Goal: Transaction & Acquisition: Download file/media

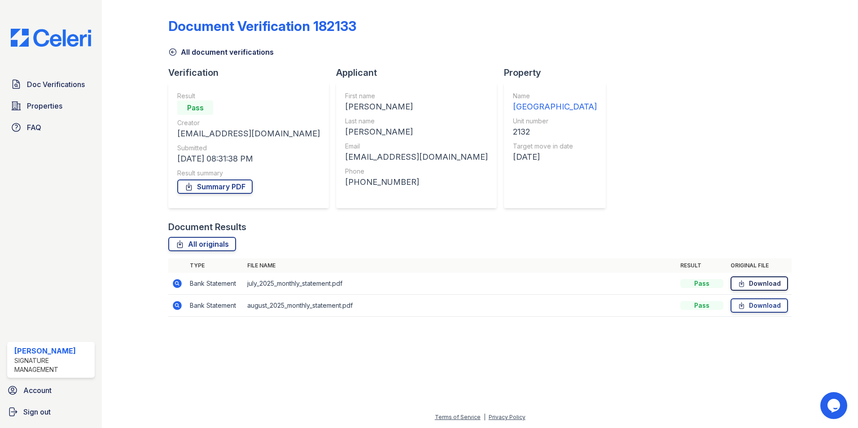
click at [760, 285] on link "Download" at bounding box center [758, 283] width 57 height 14
click at [768, 306] on link "Download" at bounding box center [758, 305] width 57 height 14
click at [236, 183] on link "Summary PDF" at bounding box center [214, 186] width 75 height 14
click at [209, 188] on link "Summary PDF" at bounding box center [214, 186] width 75 height 14
click at [758, 286] on link "Download" at bounding box center [758, 283] width 57 height 14
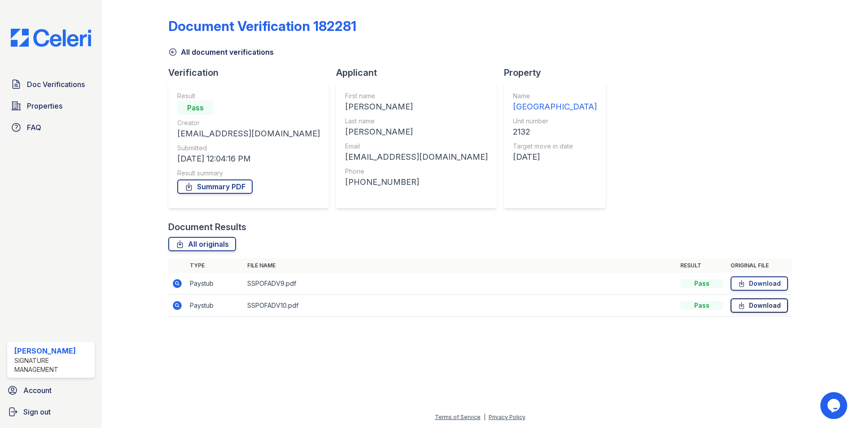
click at [760, 307] on link "Download" at bounding box center [758, 305] width 57 height 14
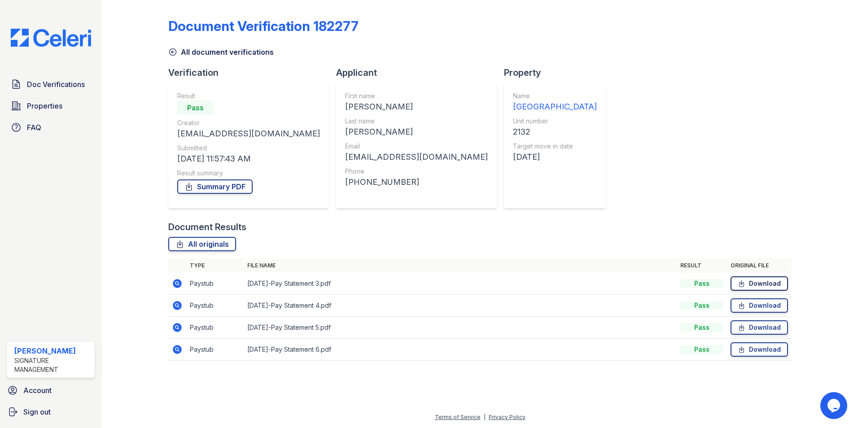
click at [755, 283] on link "Download" at bounding box center [758, 283] width 57 height 14
click at [764, 303] on link "Download" at bounding box center [758, 305] width 57 height 14
click at [768, 327] on link "Download" at bounding box center [758, 327] width 57 height 14
click at [769, 349] on link "Download" at bounding box center [758, 349] width 57 height 14
drag, startPoint x: 214, startPoint y: 191, endPoint x: 221, endPoint y: 192, distance: 6.9
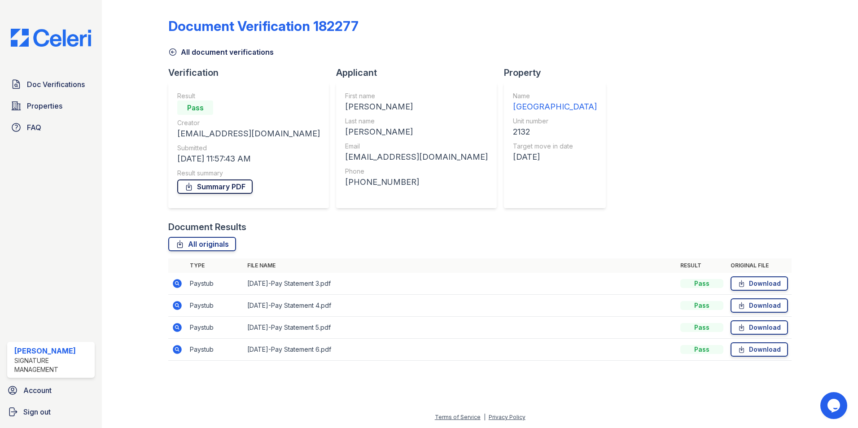
click at [214, 191] on link "Summary PDF" at bounding box center [214, 186] width 75 height 14
click at [39, 83] on span "Doc Verifications" at bounding box center [56, 84] width 58 height 11
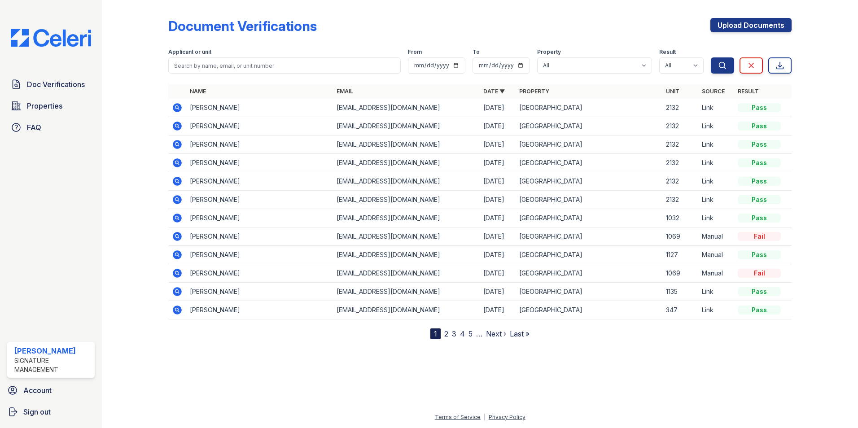
click at [176, 126] on icon at bounding box center [176, 125] width 2 height 2
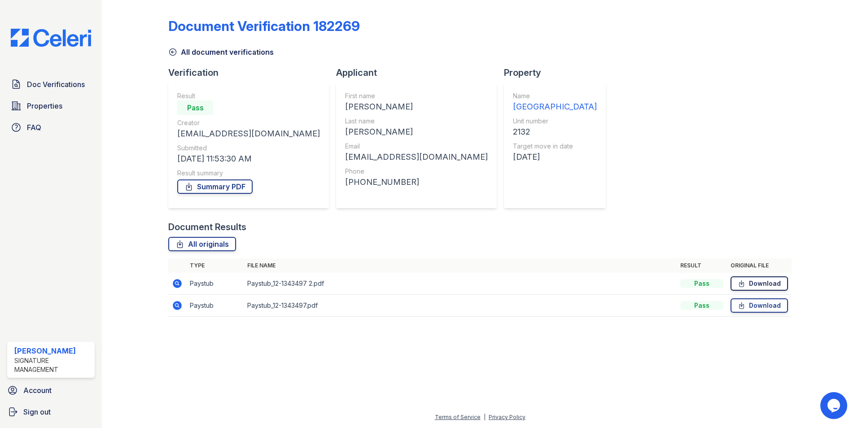
click at [752, 277] on link "Download" at bounding box center [758, 283] width 57 height 14
click at [760, 304] on link "Download" at bounding box center [758, 305] width 57 height 14
drag, startPoint x: 217, startPoint y: 189, endPoint x: 223, endPoint y: 191, distance: 6.9
click at [217, 189] on link "Summary PDF" at bounding box center [214, 186] width 75 height 14
click at [198, 245] on link "All originals" at bounding box center [202, 244] width 68 height 14
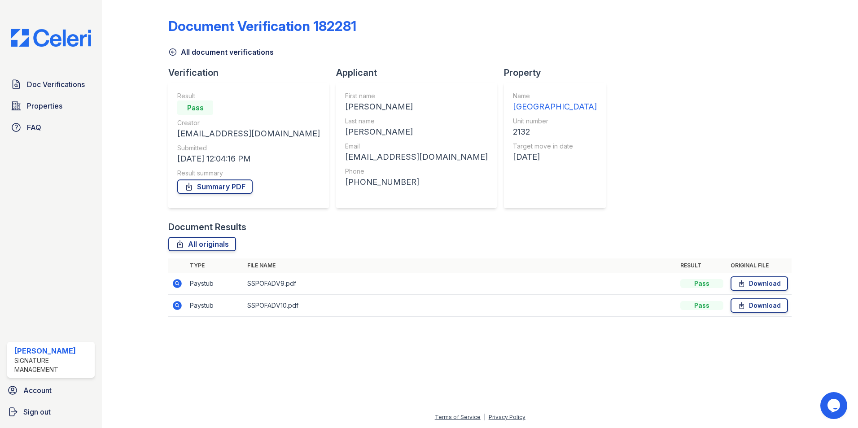
click at [330, 223] on div "Document Results" at bounding box center [479, 227] width 623 height 13
click at [214, 186] on link "Summary PDF" at bounding box center [214, 186] width 75 height 14
